Goal: Register for event/course

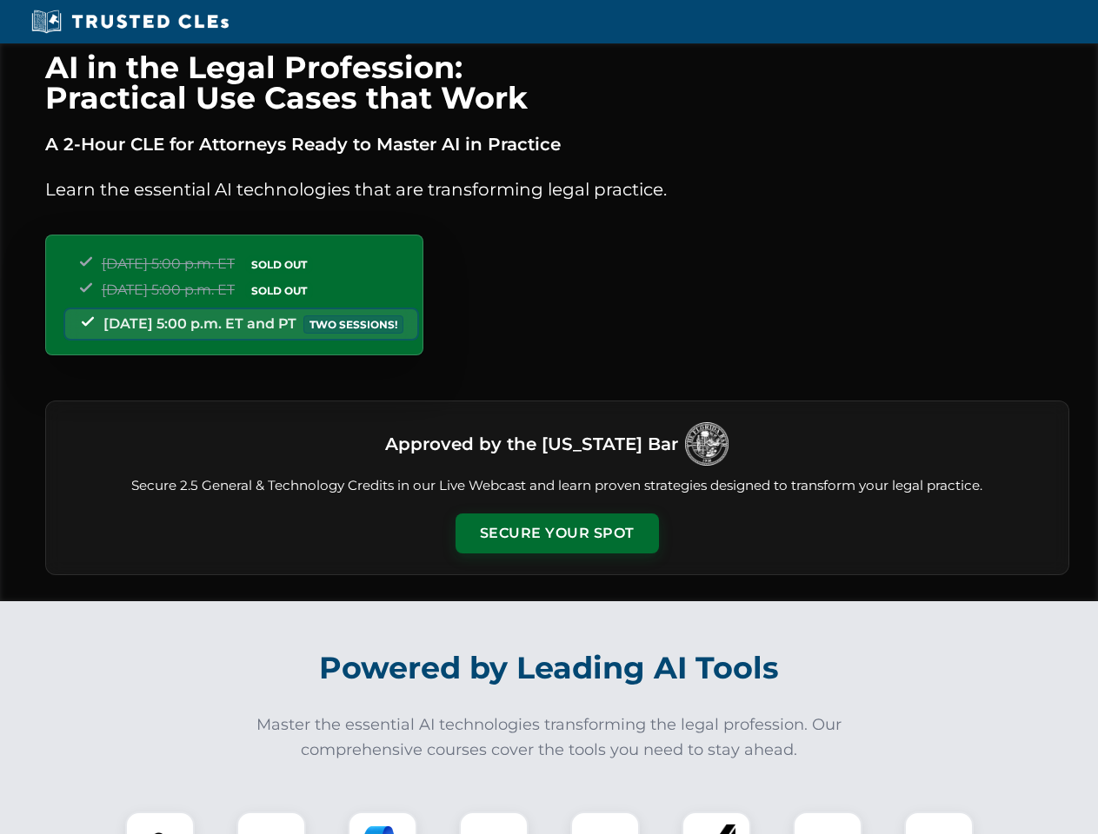
click at [556, 534] on button "Secure Your Spot" at bounding box center [556, 534] width 203 height 40
click at [160, 823] on img at bounding box center [160, 846] width 50 height 50
click at [271, 823] on div at bounding box center [271, 847] width 70 height 70
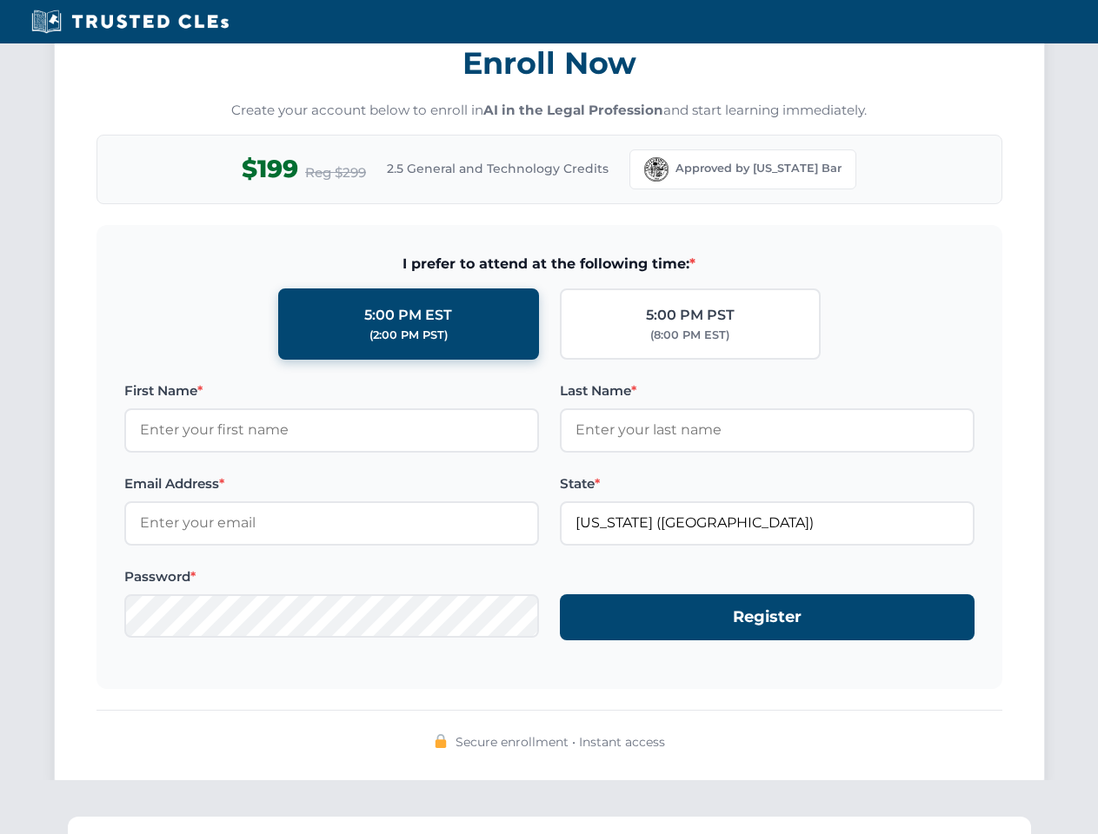
scroll to position [1706, 0]
